Goal: Transaction & Acquisition: Purchase product/service

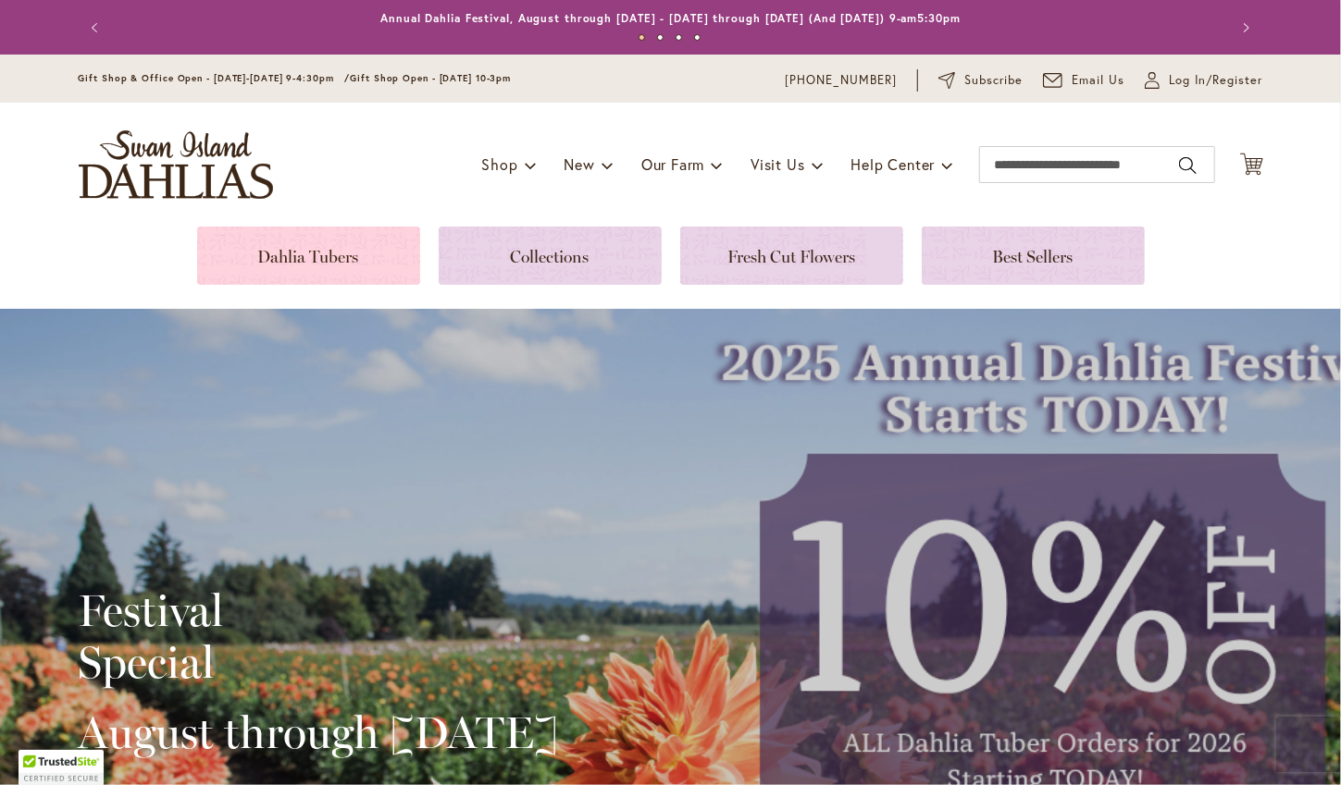
click at [327, 266] on link at bounding box center [308, 256] width 223 height 58
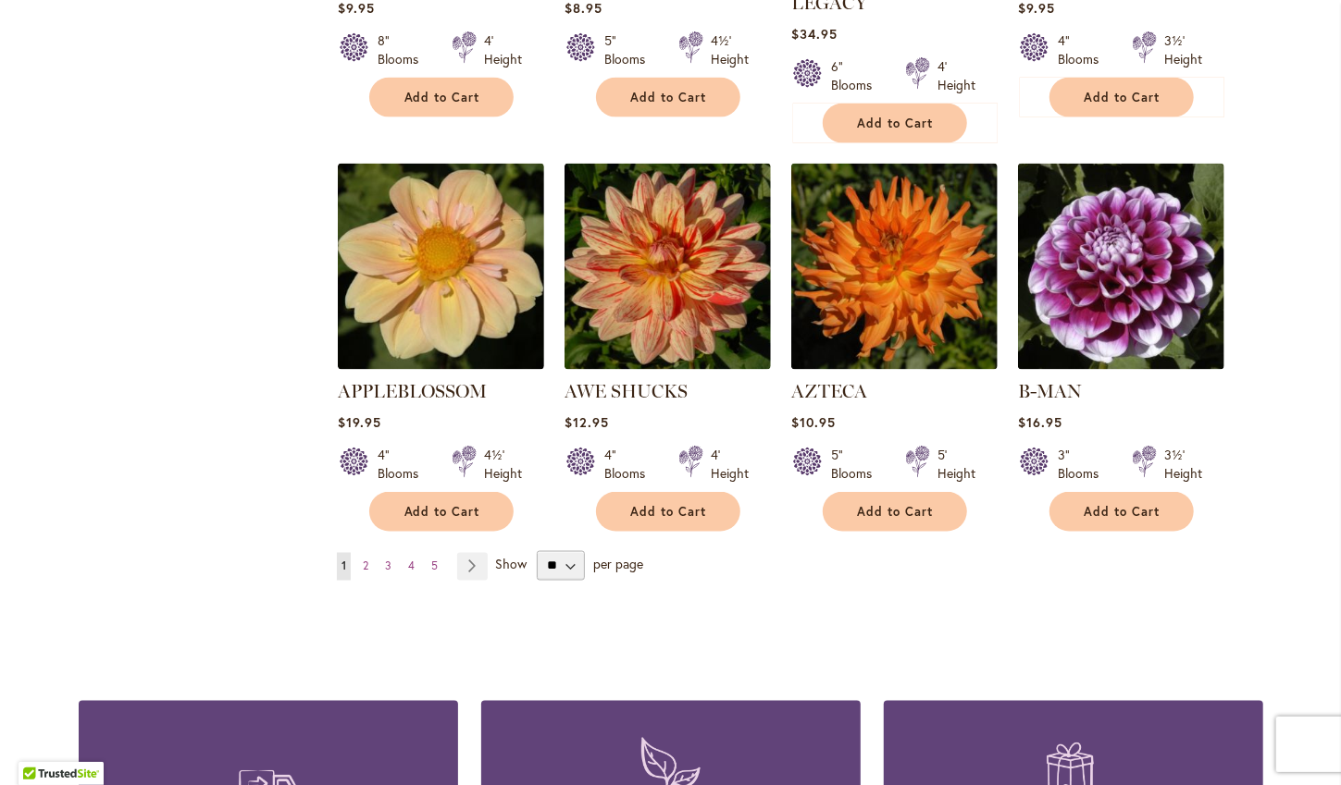
scroll to position [1442, 0]
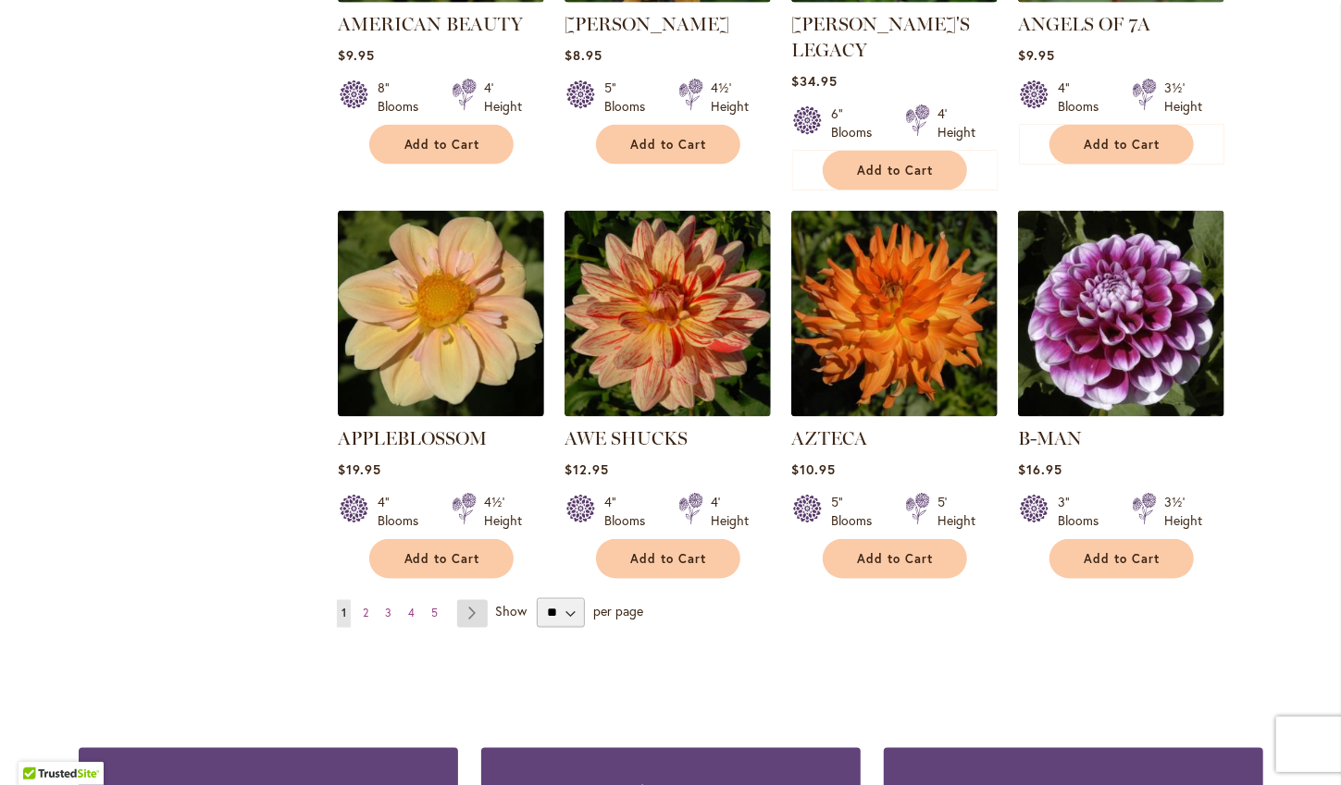
click at [464, 600] on link "Page Next" at bounding box center [472, 614] width 31 height 28
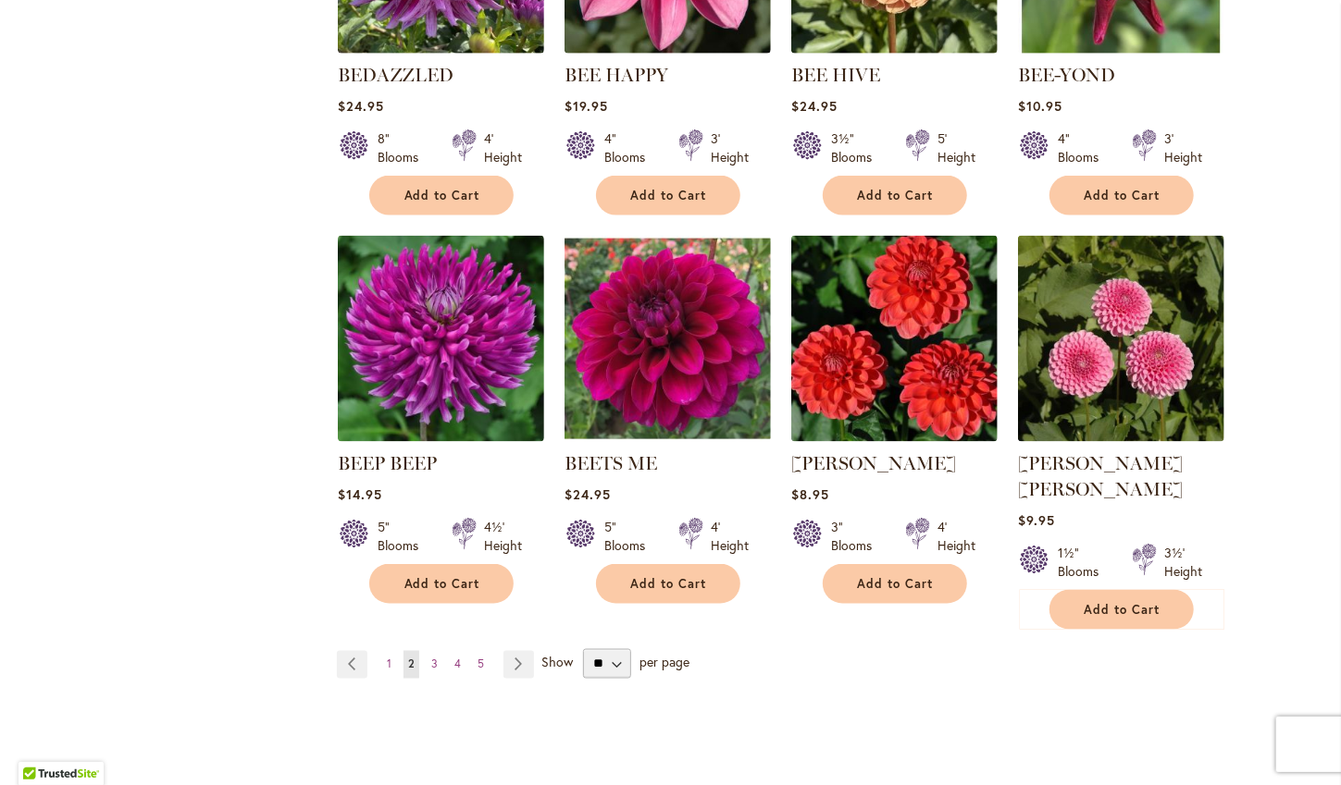
scroll to position [1393, 0]
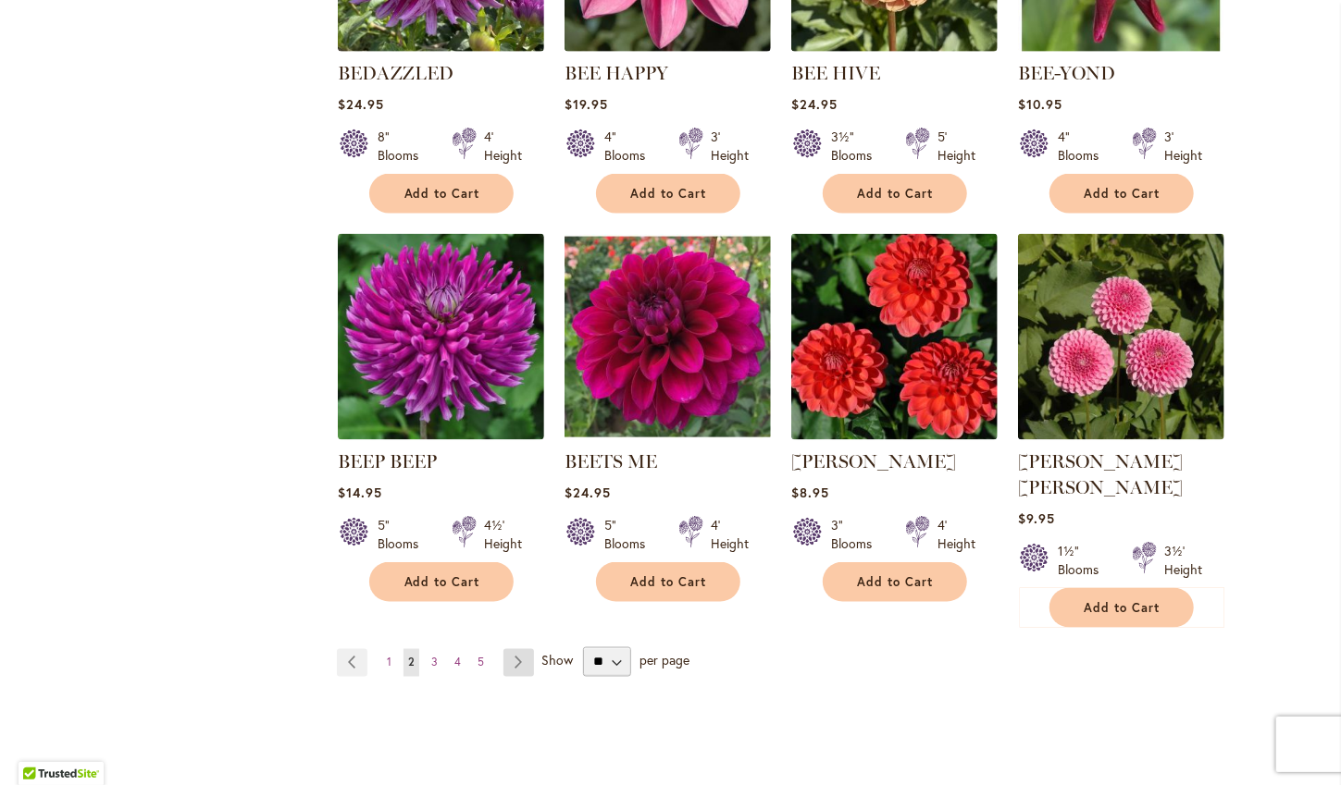
click at [511, 649] on link "Page Next" at bounding box center [518, 663] width 31 height 28
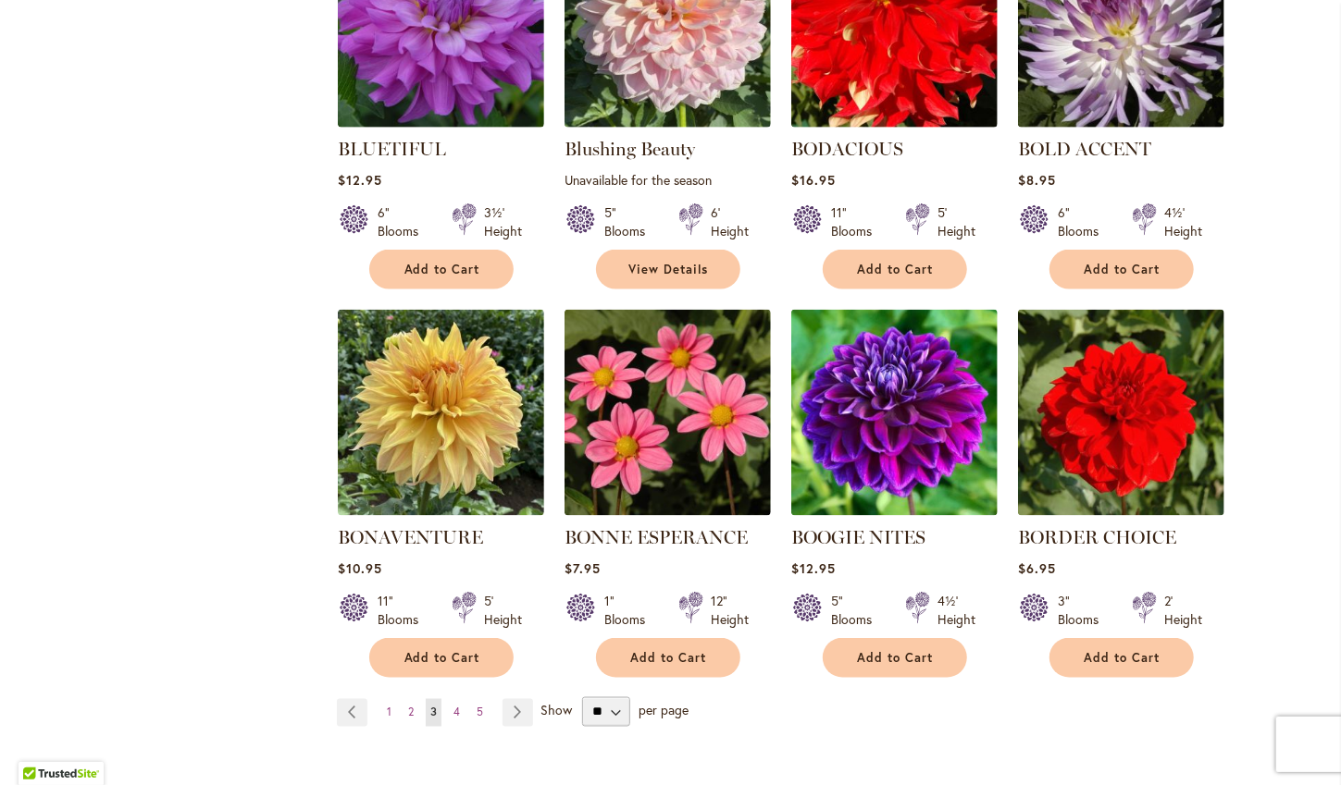
scroll to position [1317, 0]
click at [508, 719] on link "Page Next" at bounding box center [517, 713] width 31 height 28
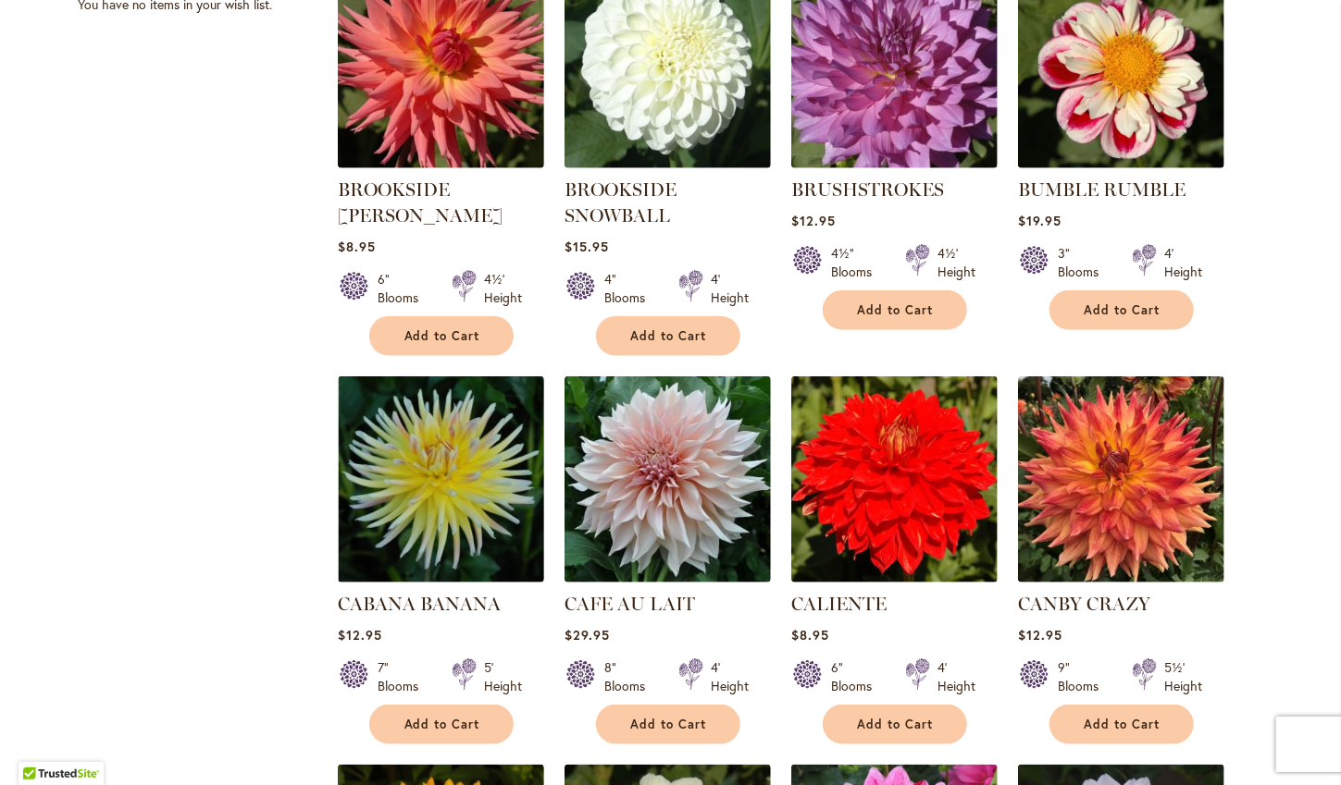
scroll to position [888, 0]
click at [628, 540] on img at bounding box center [667, 480] width 216 height 216
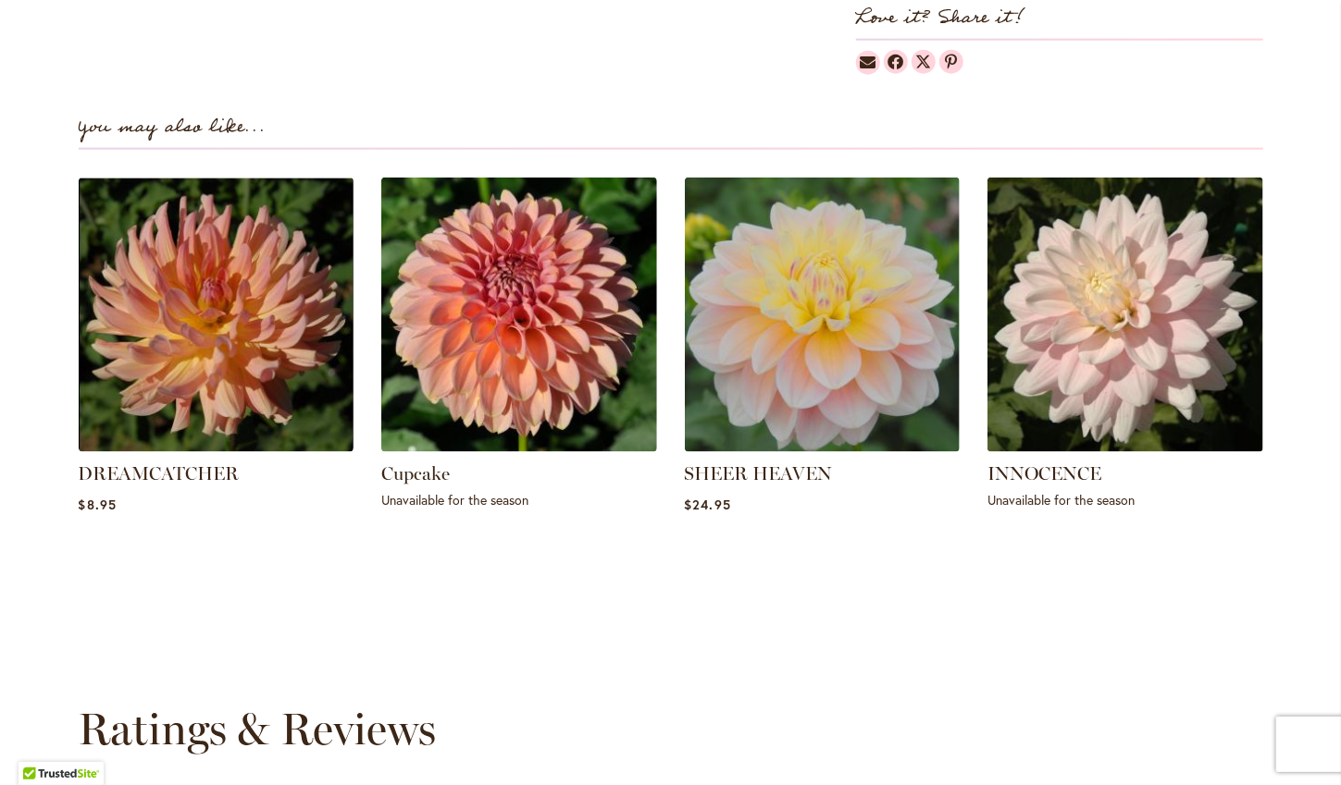
scroll to position [1157, 0]
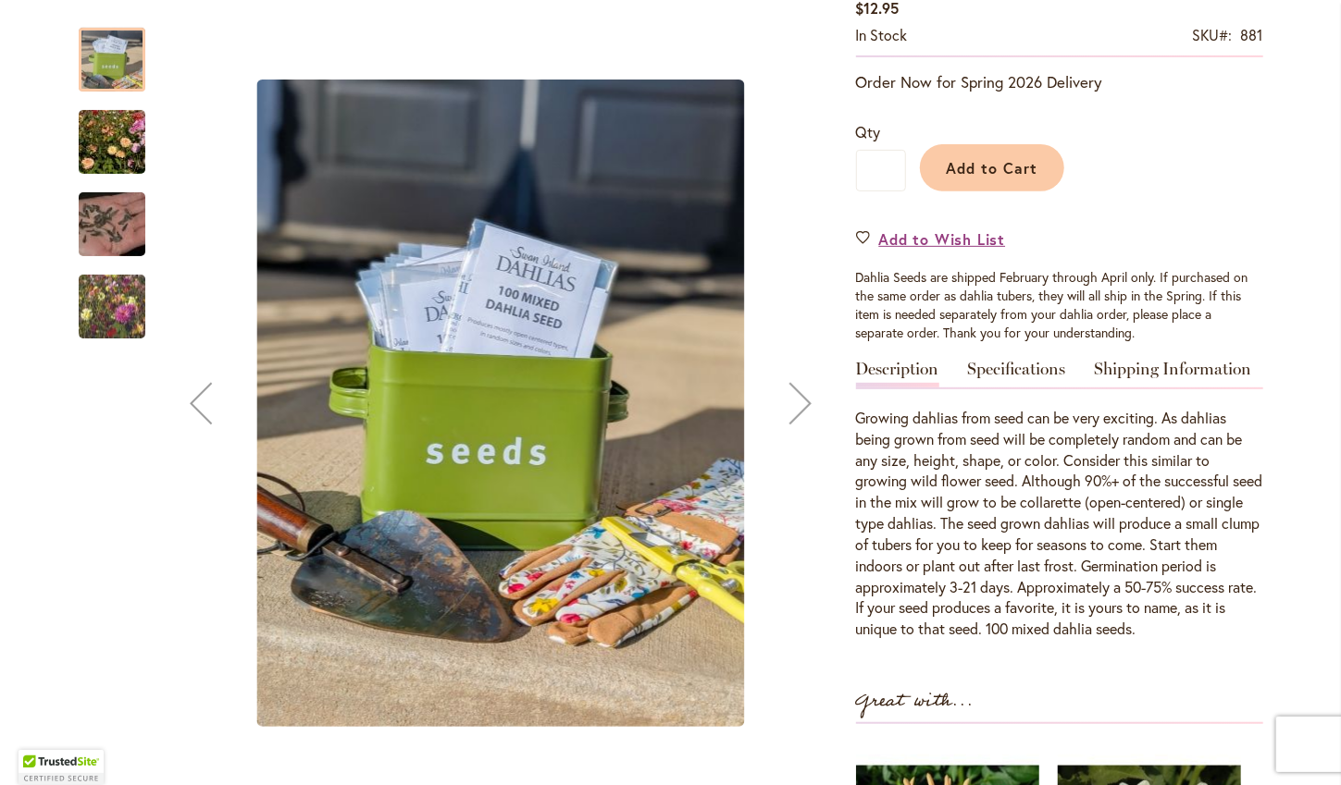
scroll to position [350, 0]
click at [1266, 680] on main "Home Shop Mixed Dahlia Seed Skip to the end of the images gallery Skip to the b…" at bounding box center [670, 797] width 1217 height 1841
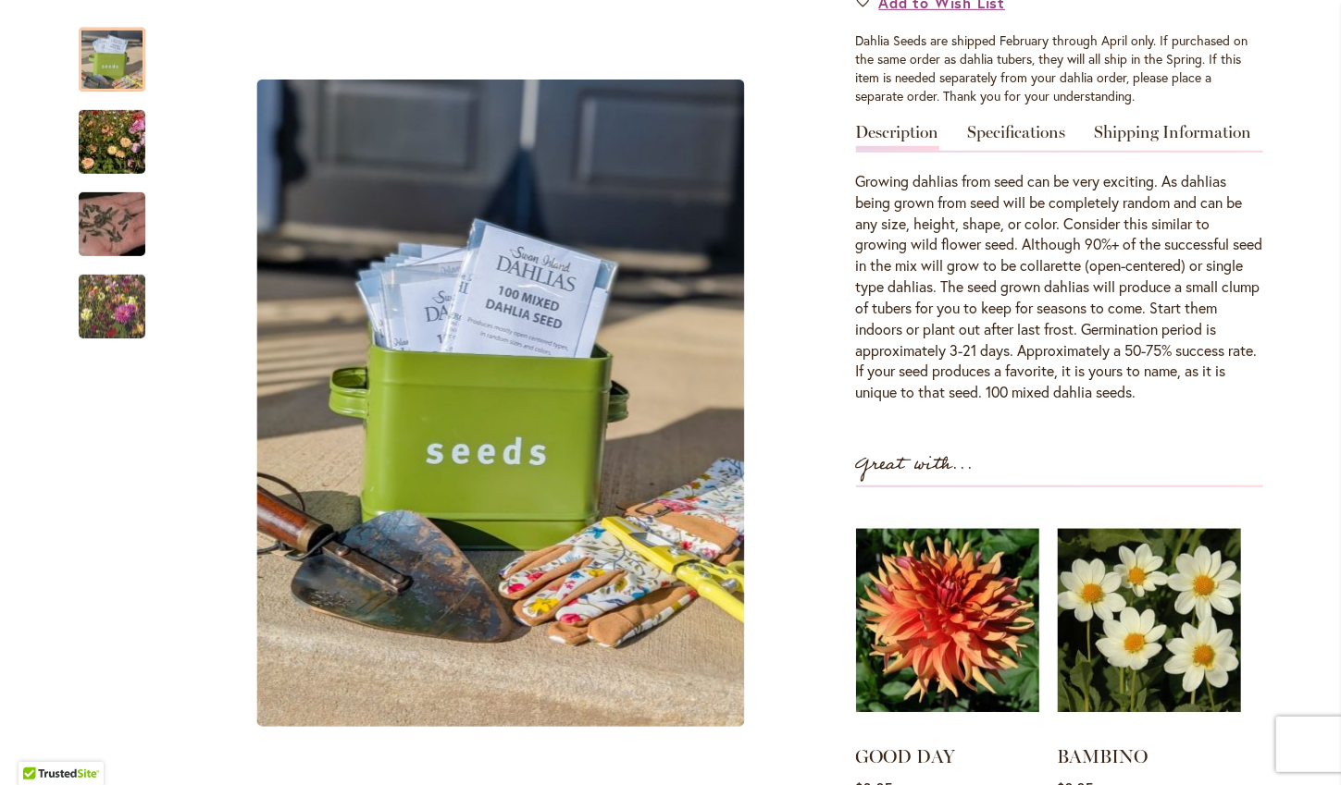
scroll to position [577, 0]
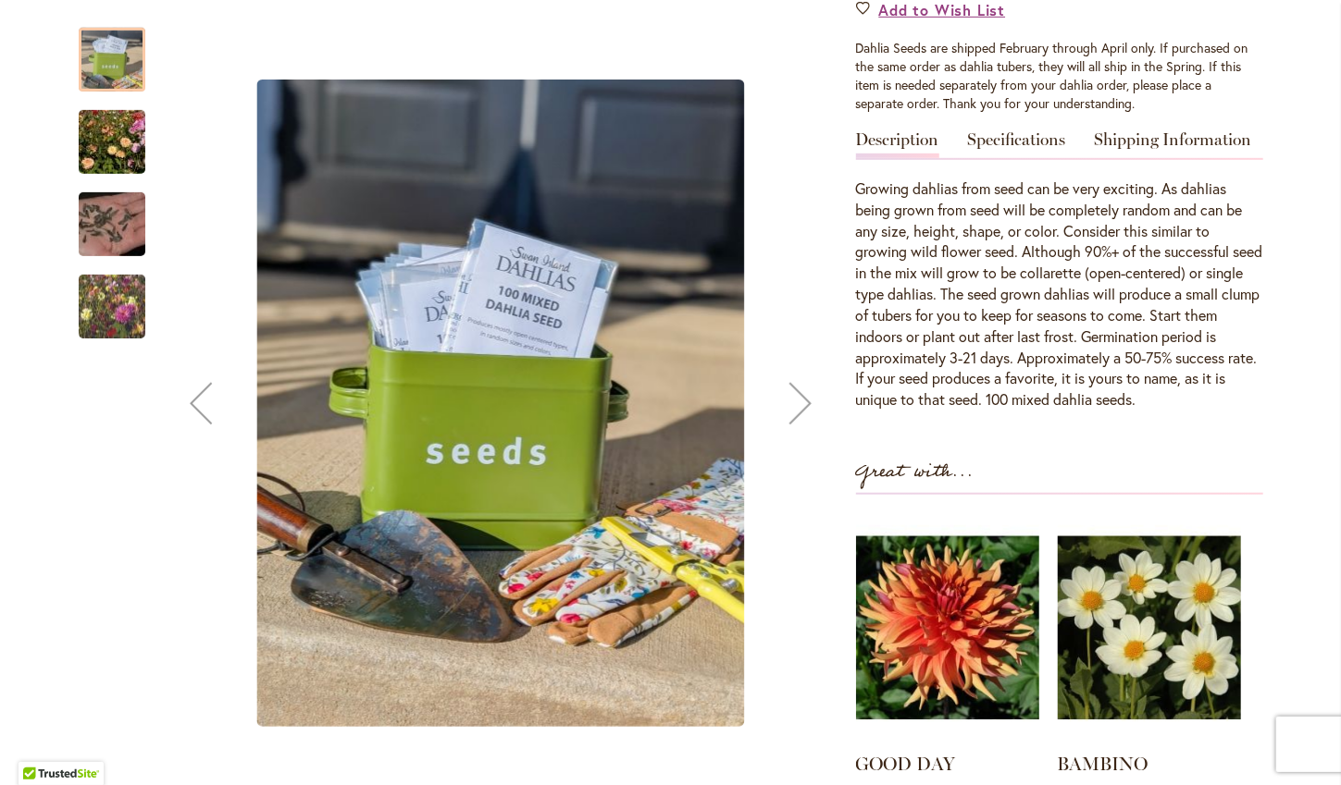
click at [114, 131] on img "Swan Island Dahlias - Dahlia Seedlings" at bounding box center [111, 142] width 133 height 89
